Goal: Unclear

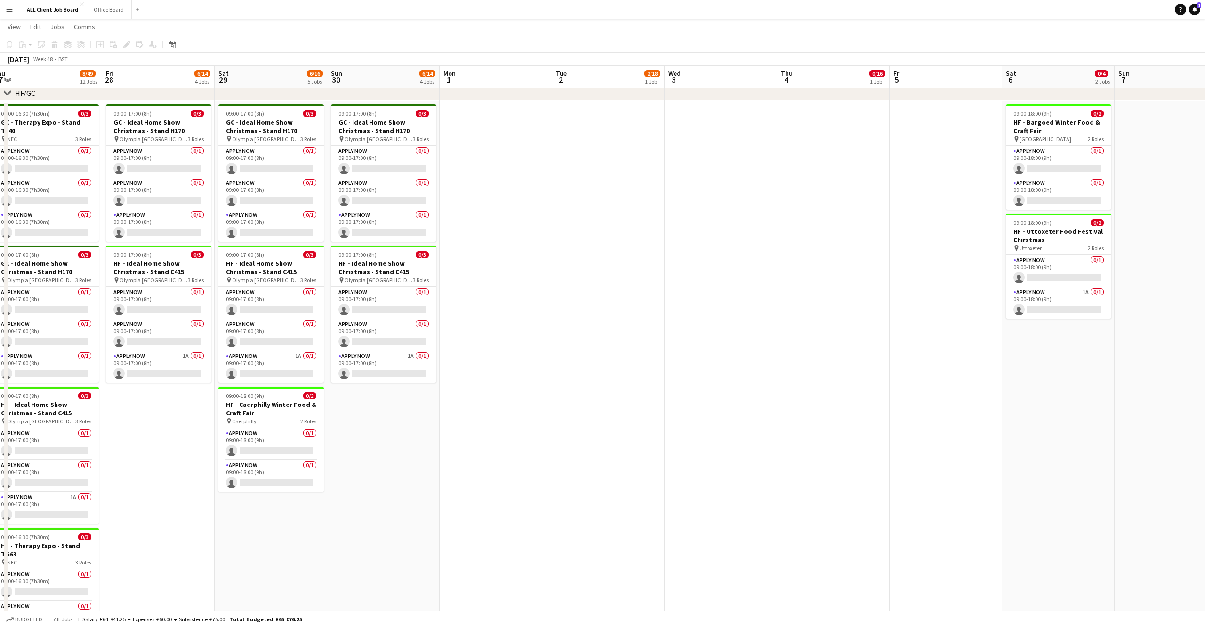
scroll to position [0, 279]
